Goal: Ask a question

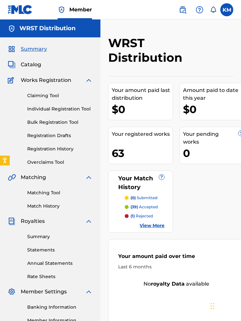
scroll to position [0, 3]
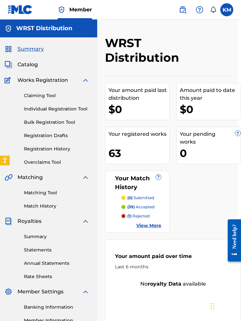
click at [153, 224] on link "View More" at bounding box center [149, 225] width 25 height 7
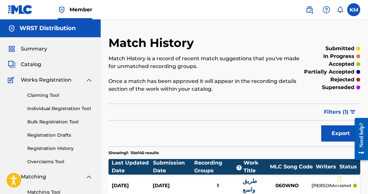
click at [241, 80] on p "rejected" at bounding box center [342, 80] width 24 height 8
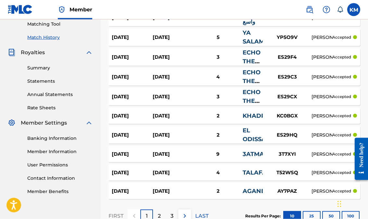
scroll to position [213, 0]
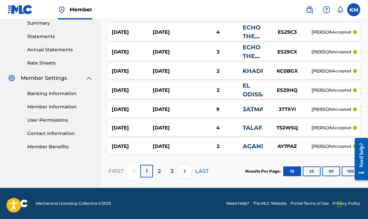
click at [241, 204] on link "Need Help?" at bounding box center [237, 203] width 23 height 6
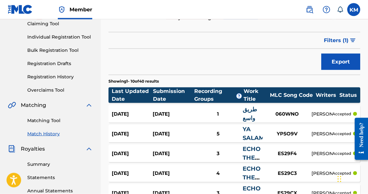
scroll to position [0, 0]
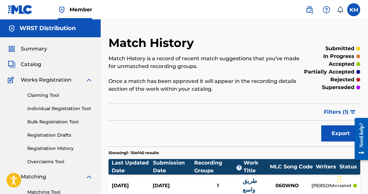
click at [241, 85] on p "superseded" at bounding box center [337, 88] width 32 height 8
copy p "superseded"
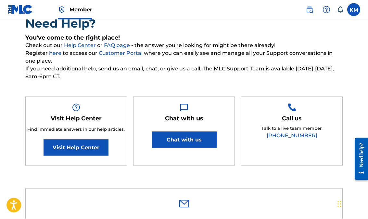
scroll to position [59, 0]
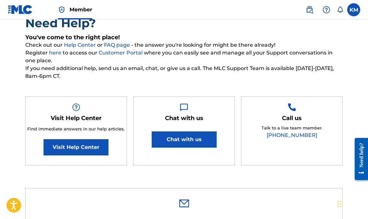
click at [92, 143] on link "Visit Help Center" at bounding box center [75, 147] width 65 height 16
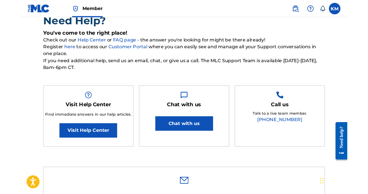
scroll to position [83, 0]
